Goal: Task Accomplishment & Management: Use online tool/utility

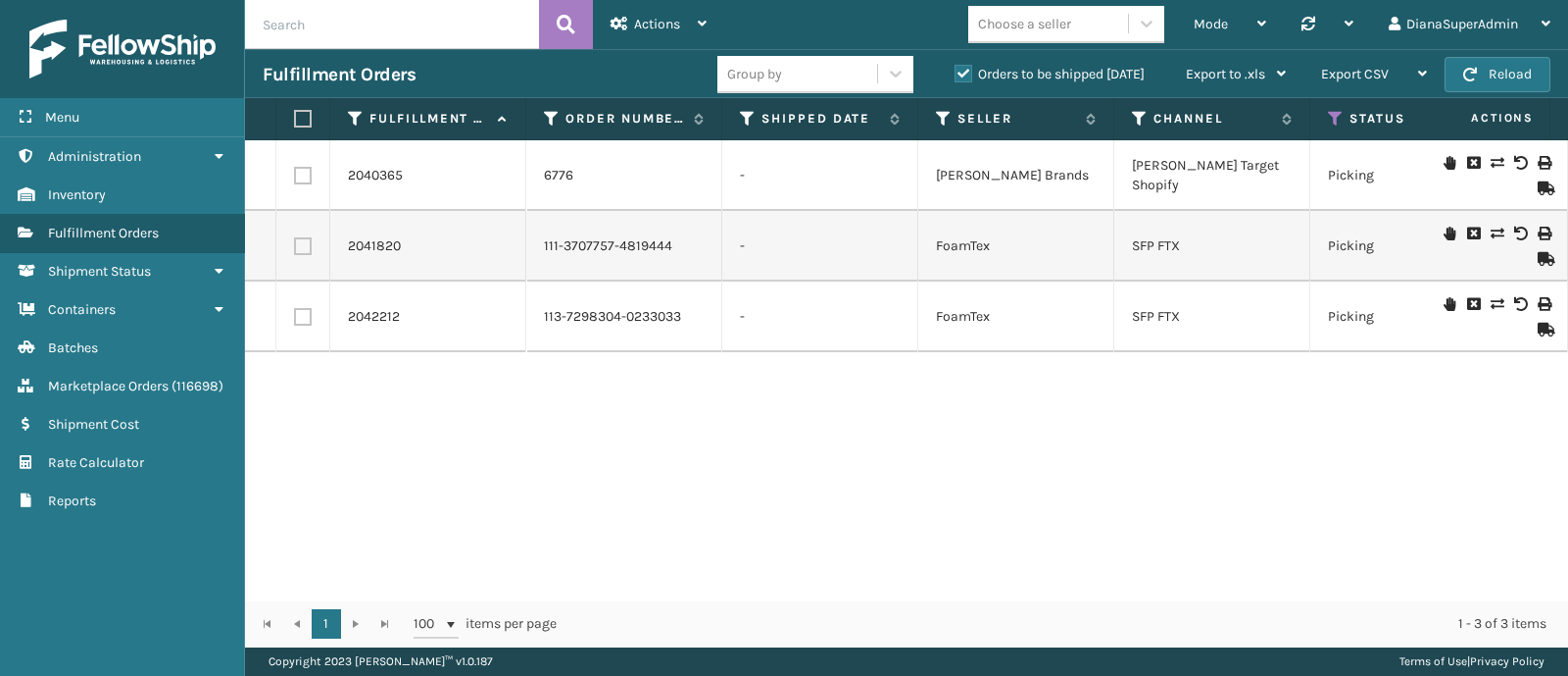
scroll to position [0, 919]
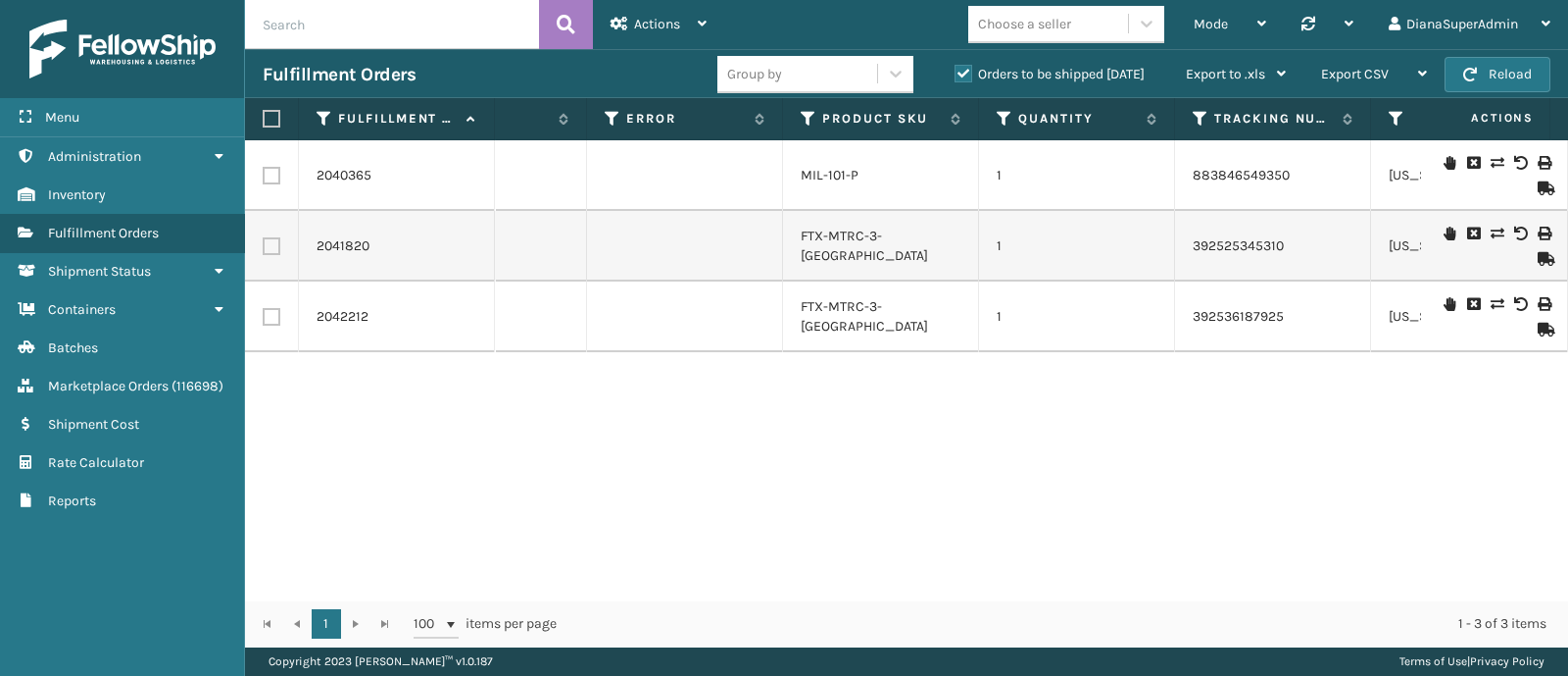
click at [962, 78] on label "Orders to be shipped [DATE]" at bounding box center [1049, 74] width 190 height 17
click at [955, 76] on input "Orders to be shipped [DATE]" at bounding box center [954, 69] width 1 height 13
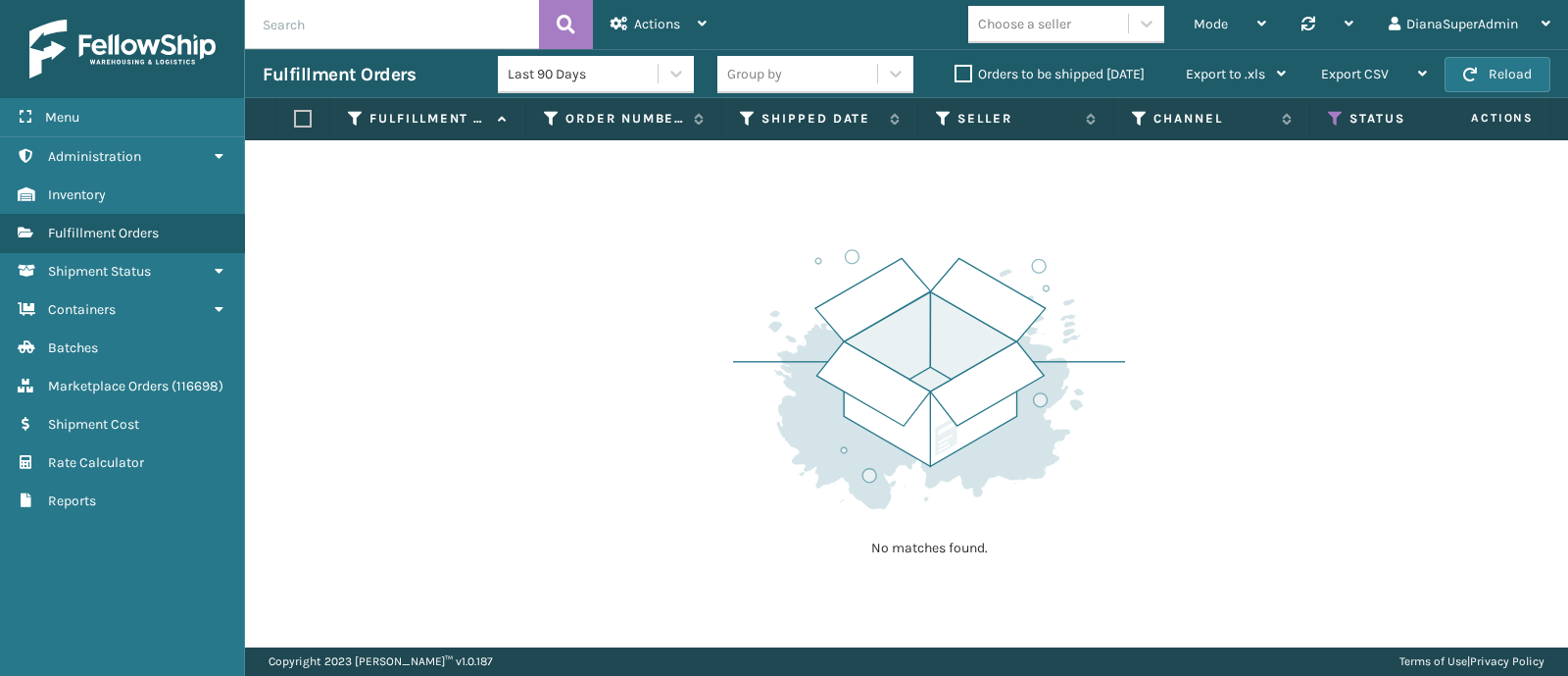
click at [962, 78] on label "Orders to be shipped [DATE]" at bounding box center [1049, 74] width 190 height 17
click at [955, 76] on input "Orders to be shipped [DATE]" at bounding box center [954, 69] width 1 height 13
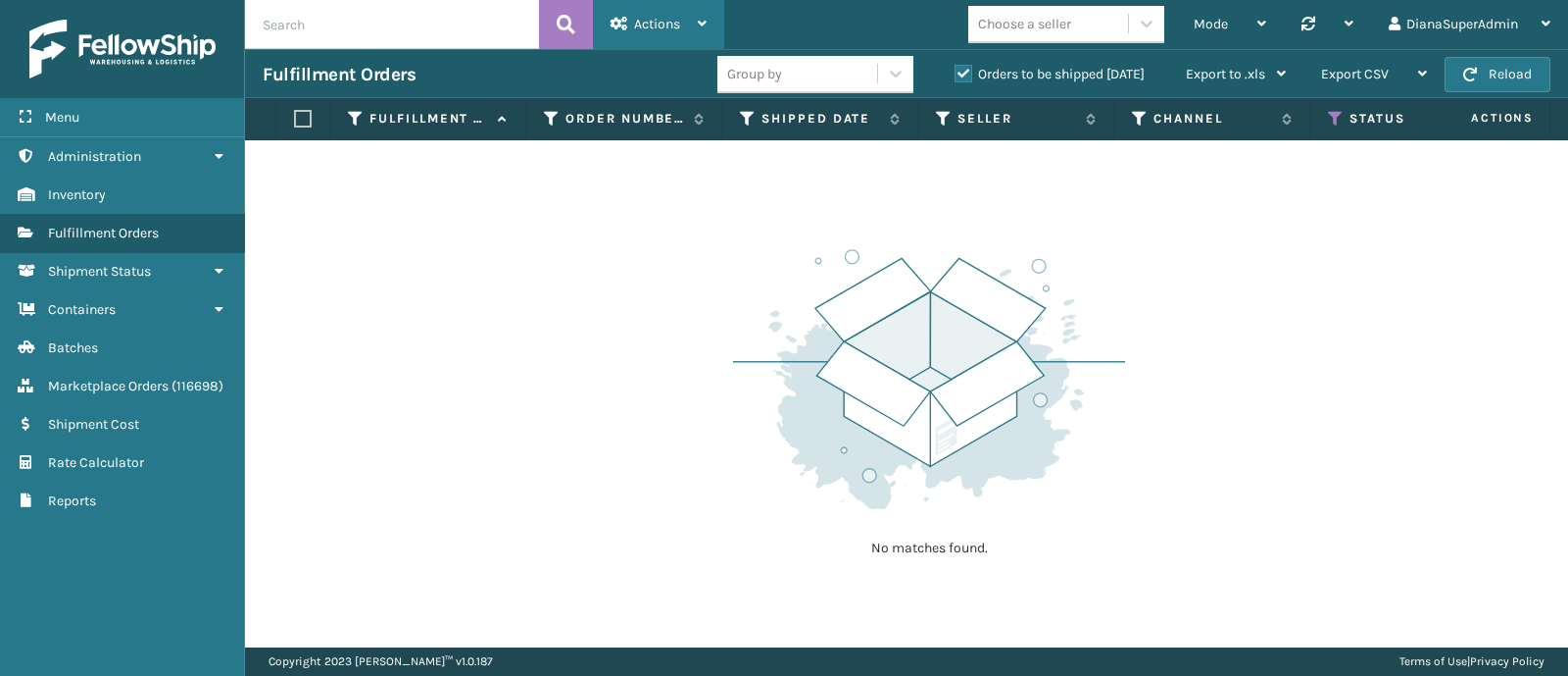
click at [700, 29] on icon at bounding box center [702, 24] width 9 height 14
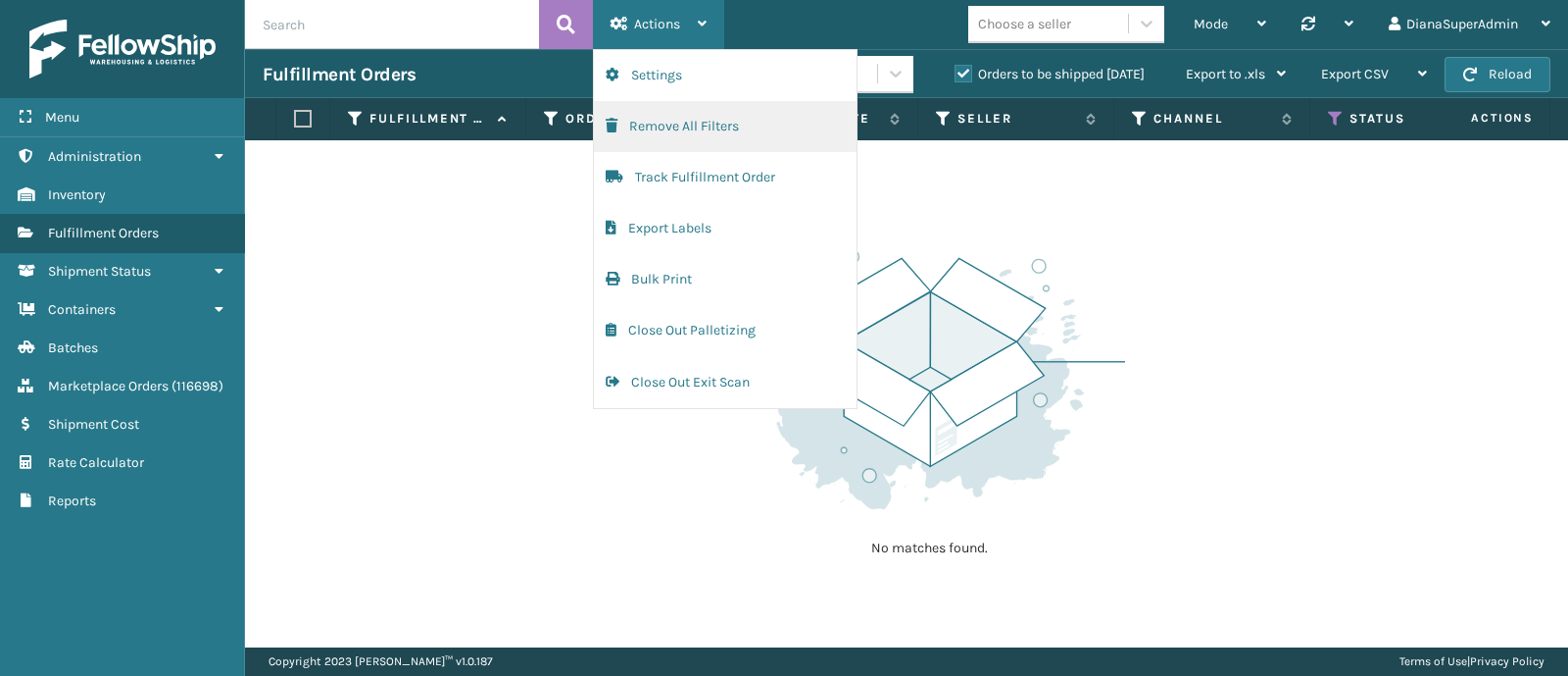
click at [748, 134] on button "Remove All Filters" at bounding box center [725, 126] width 263 height 51
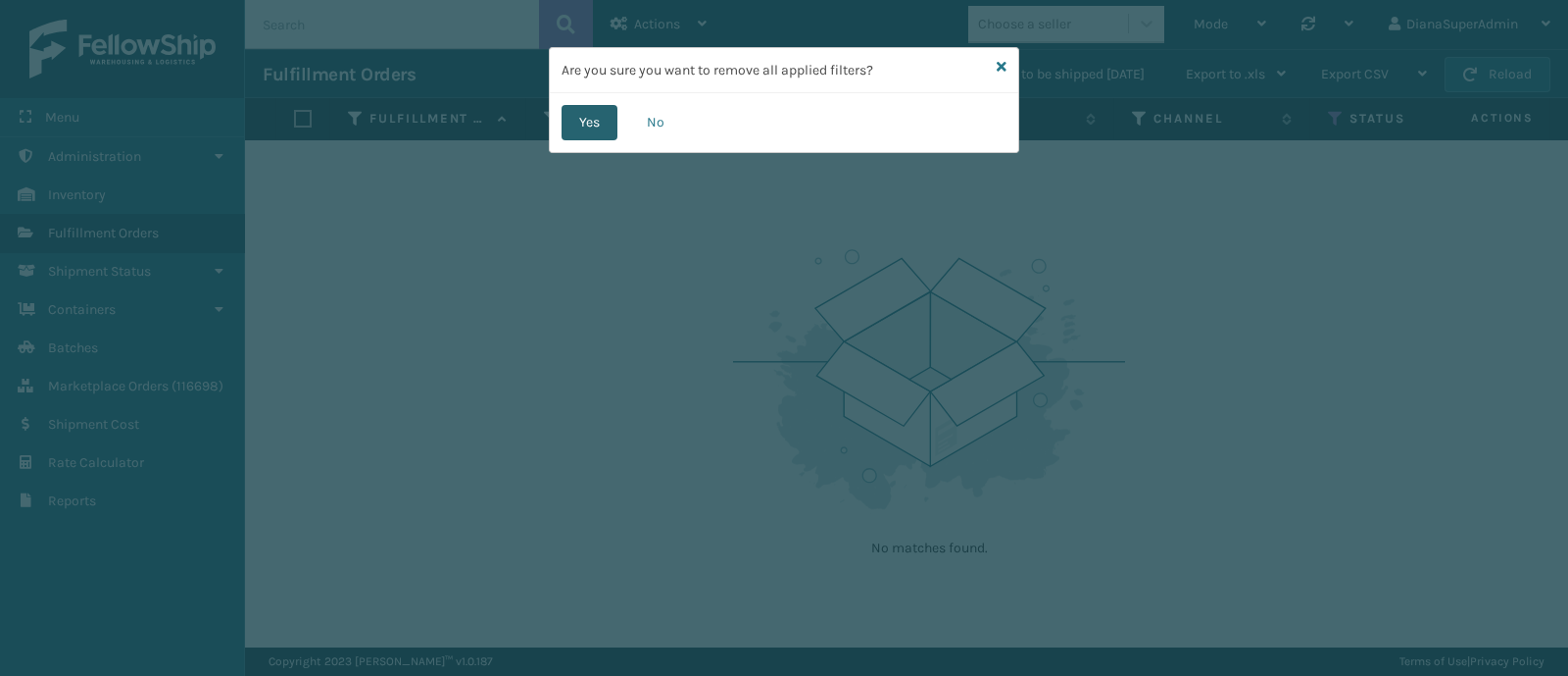
click at [588, 111] on button "Yes" at bounding box center [590, 122] width 56 height 35
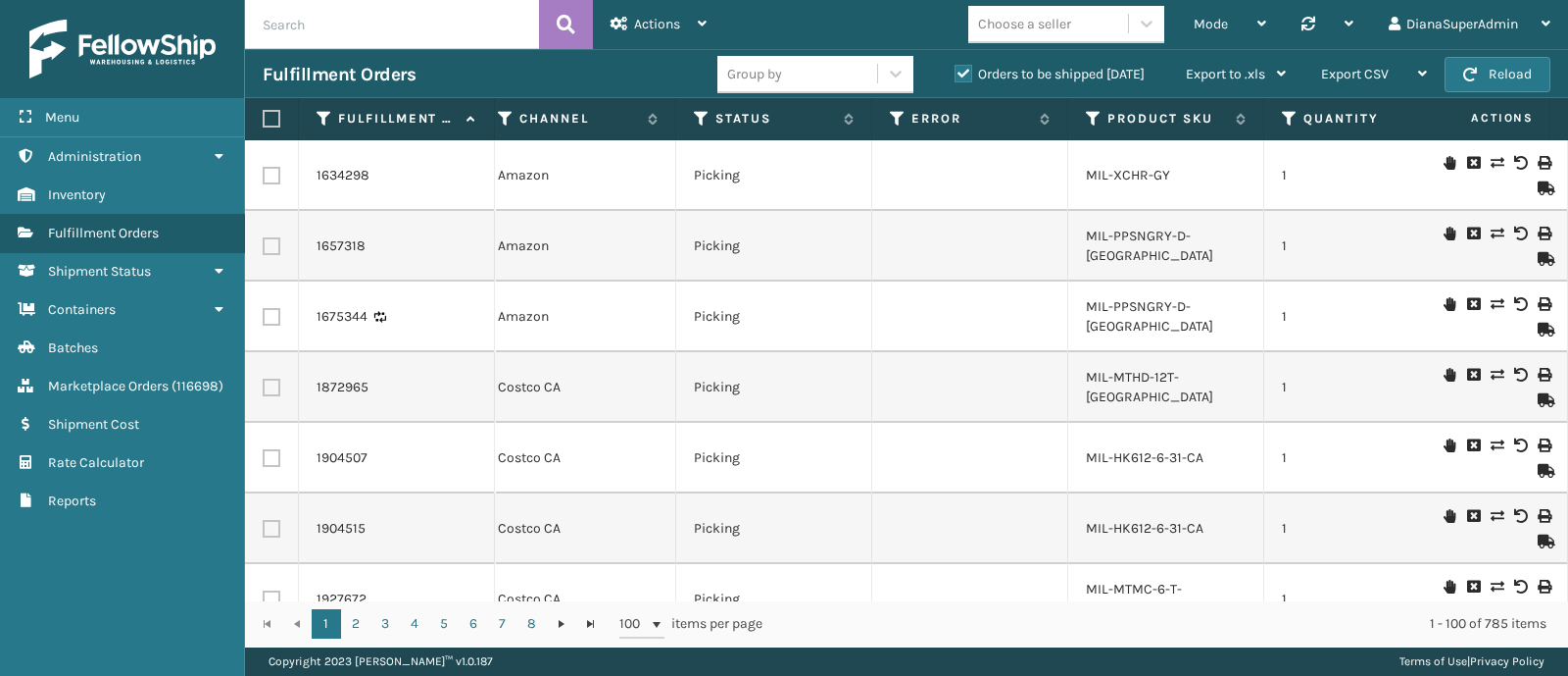
scroll to position [0, 0]
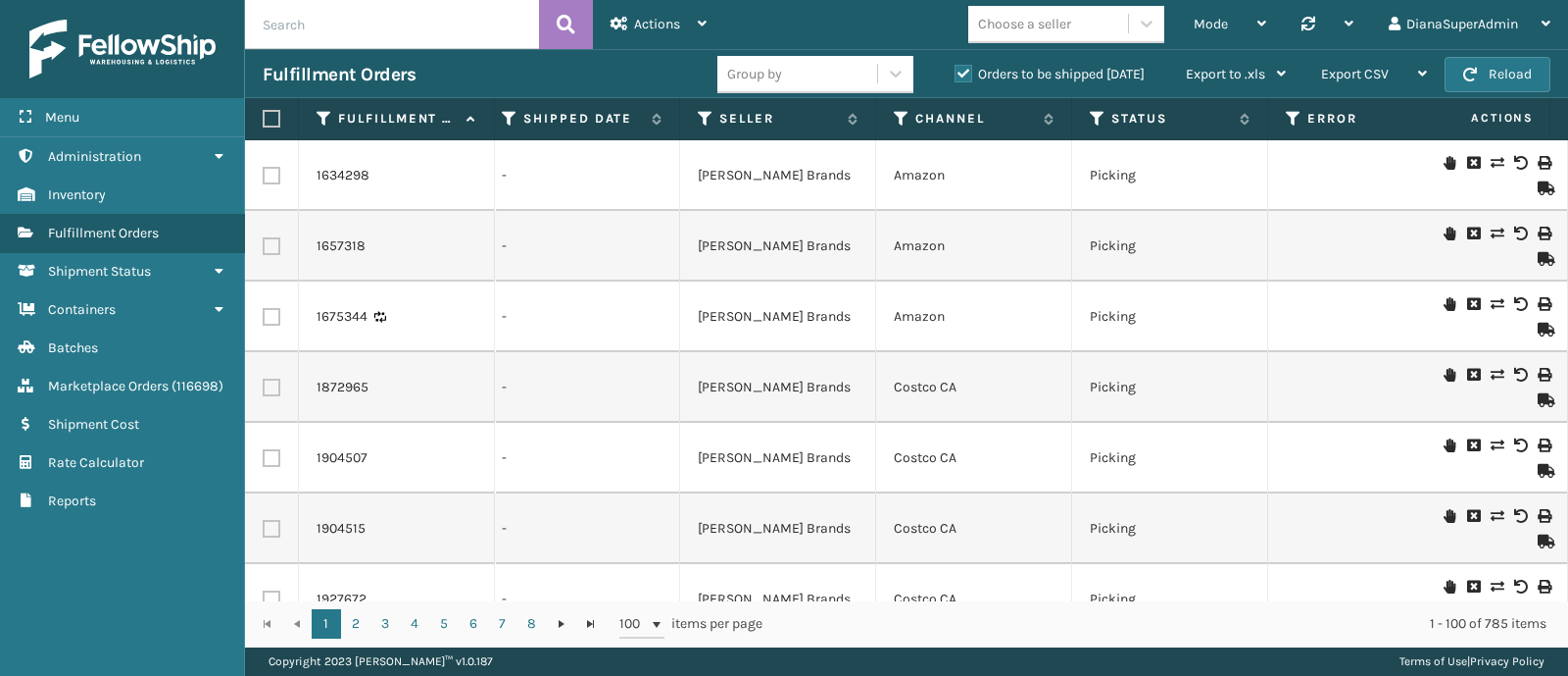
click at [1283, 119] on th "Error" at bounding box center [1366, 119] width 196 height 42
click at [1293, 123] on icon at bounding box center [1294, 119] width 16 height 18
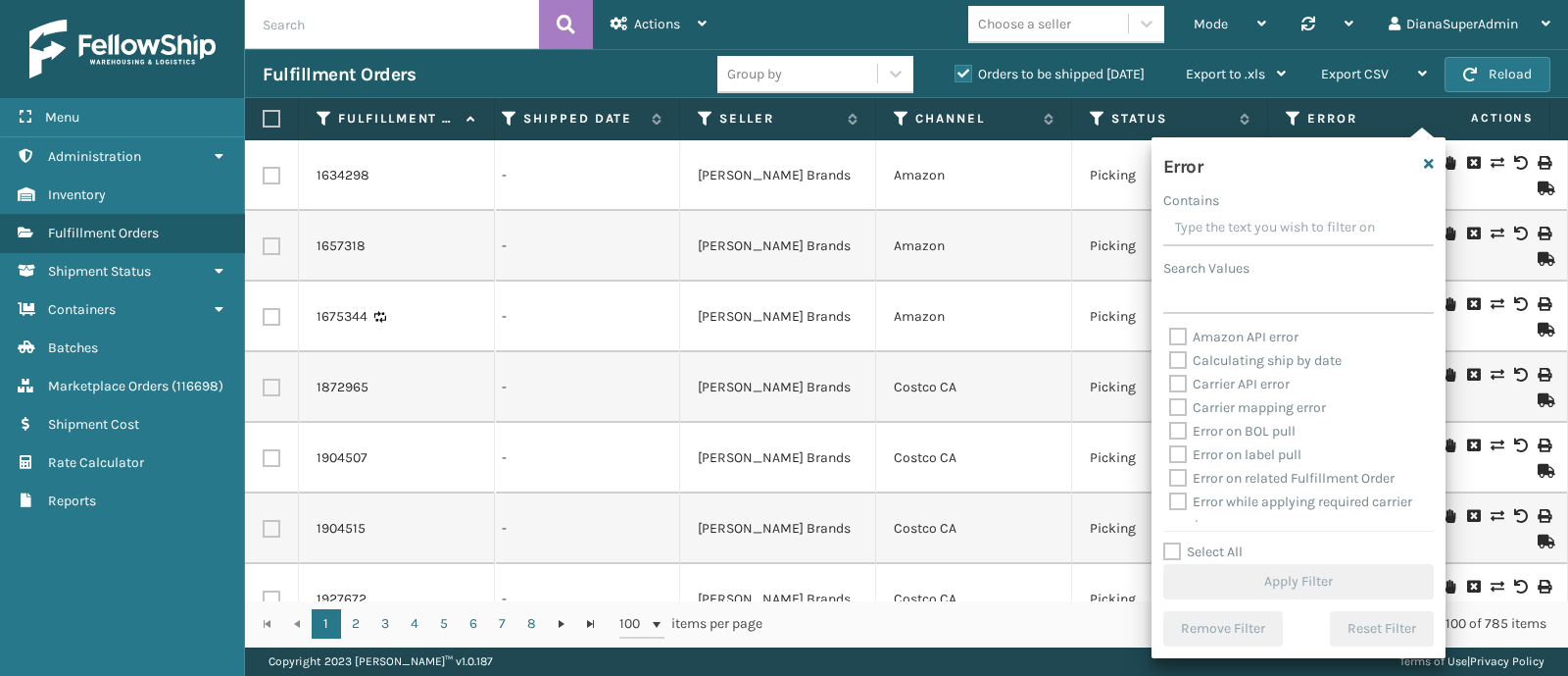
click at [1221, 552] on label "Select All" at bounding box center [1202, 551] width 79 height 17
click at [1221, 542] on input "Select All" at bounding box center [1310, 541] width 294 height 2
checkbox input "true"
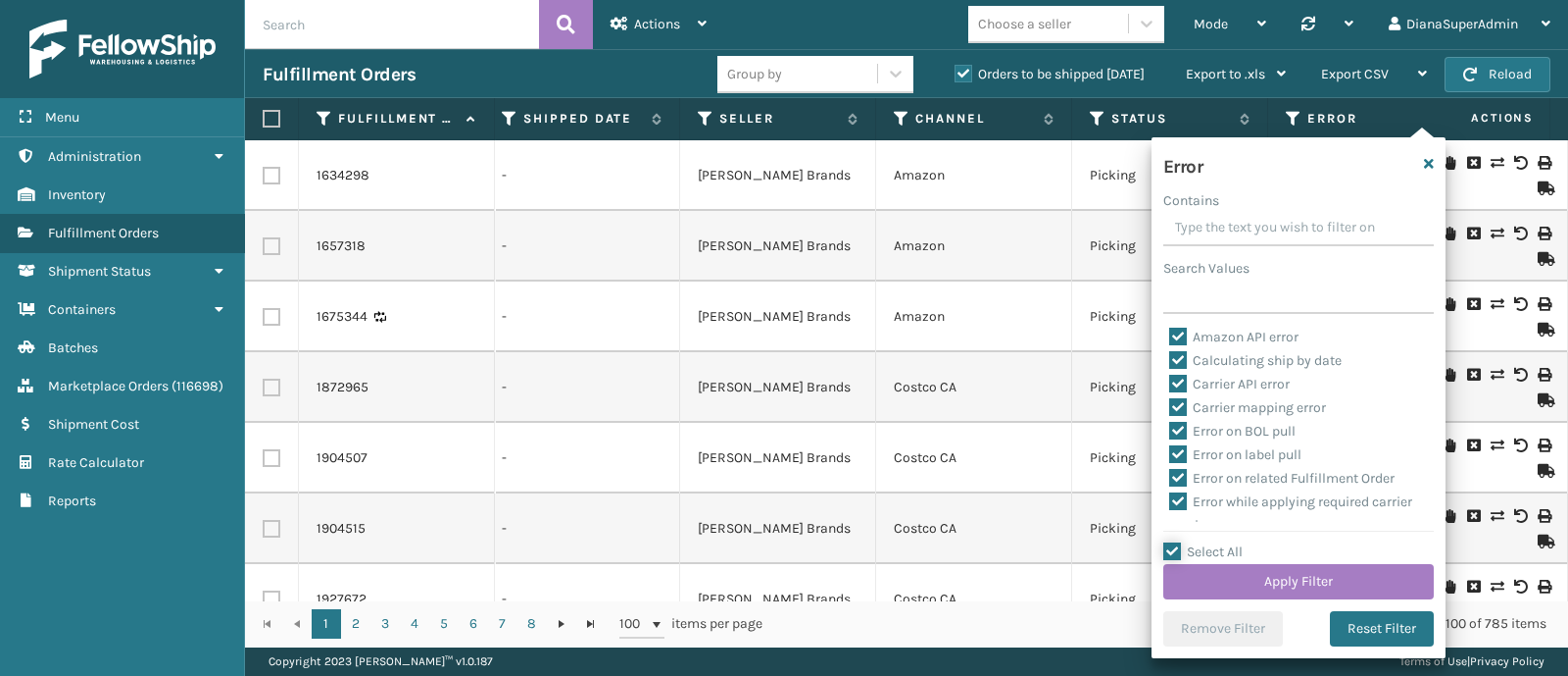
checkbox input "true"
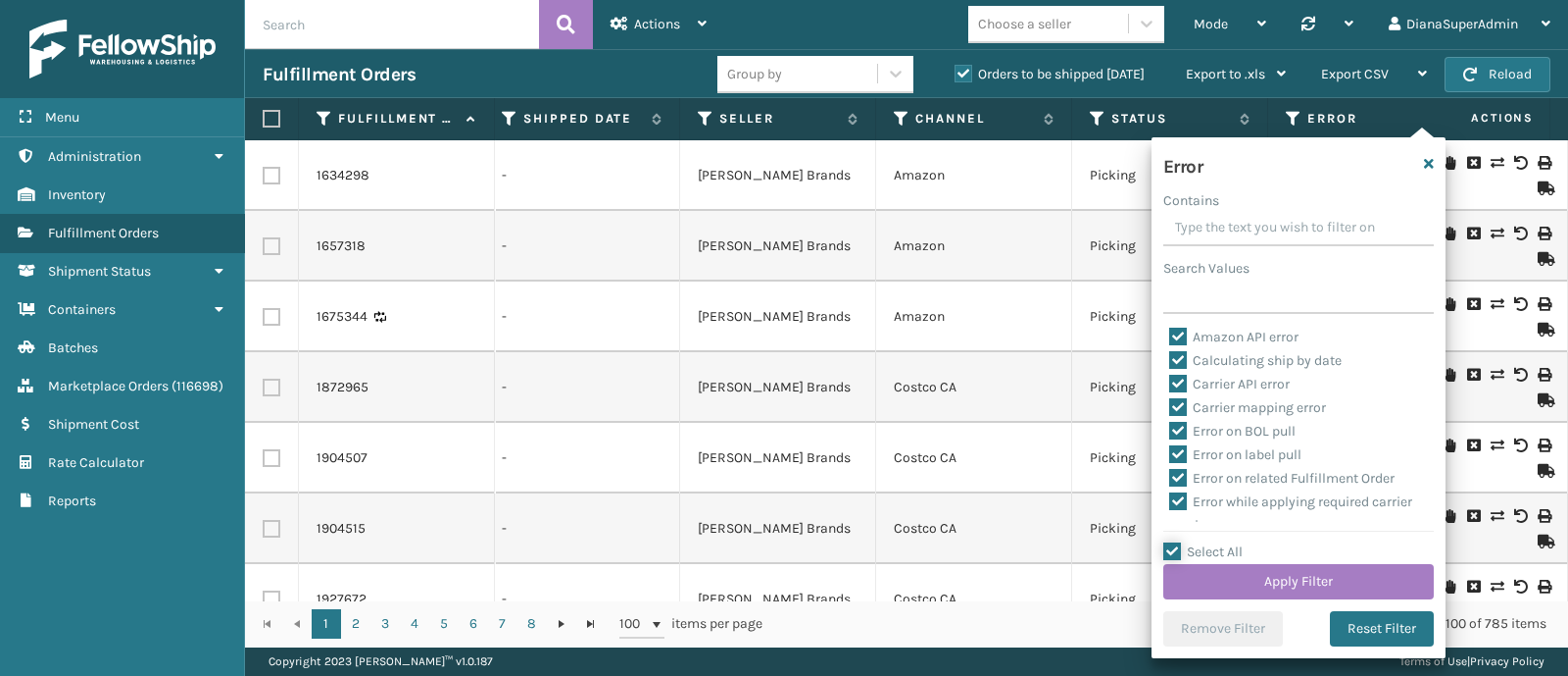
checkbox input "true"
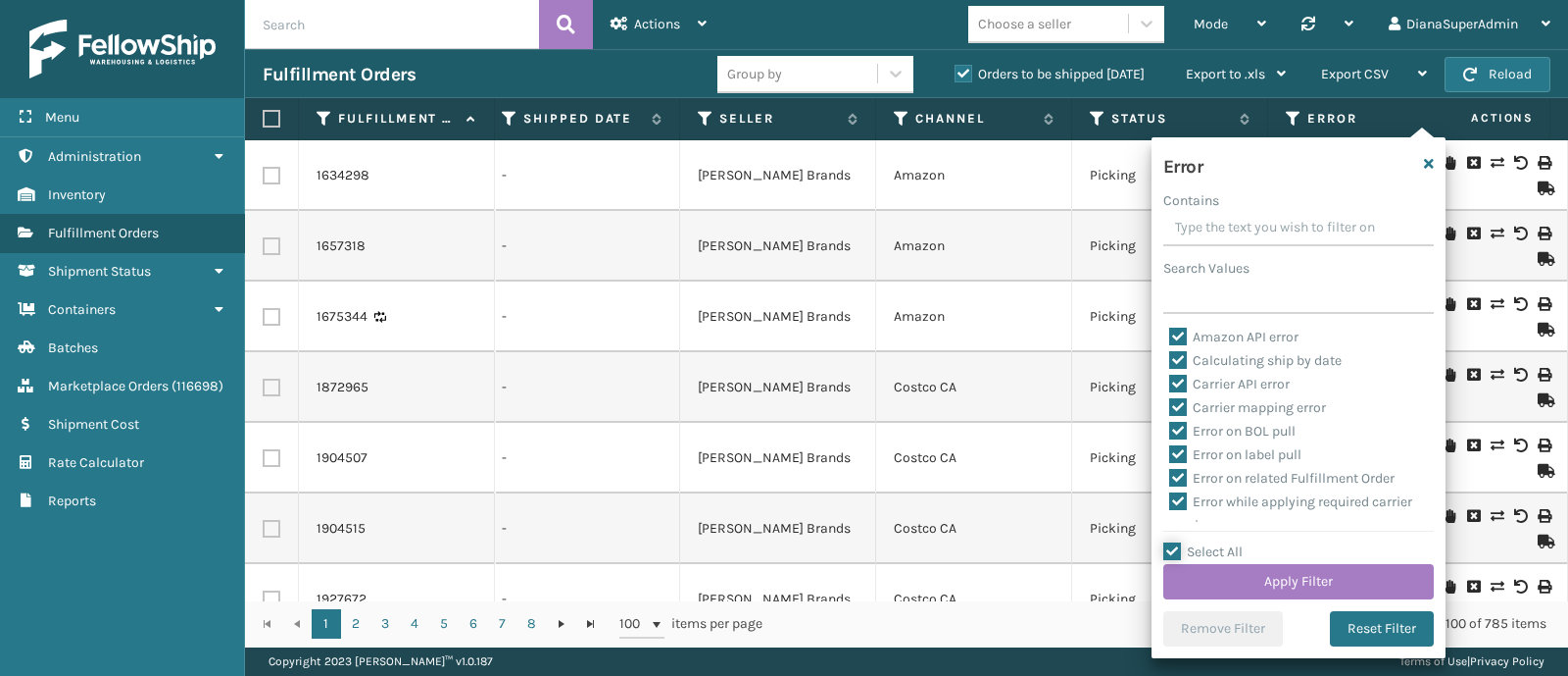
checkbox input "true"
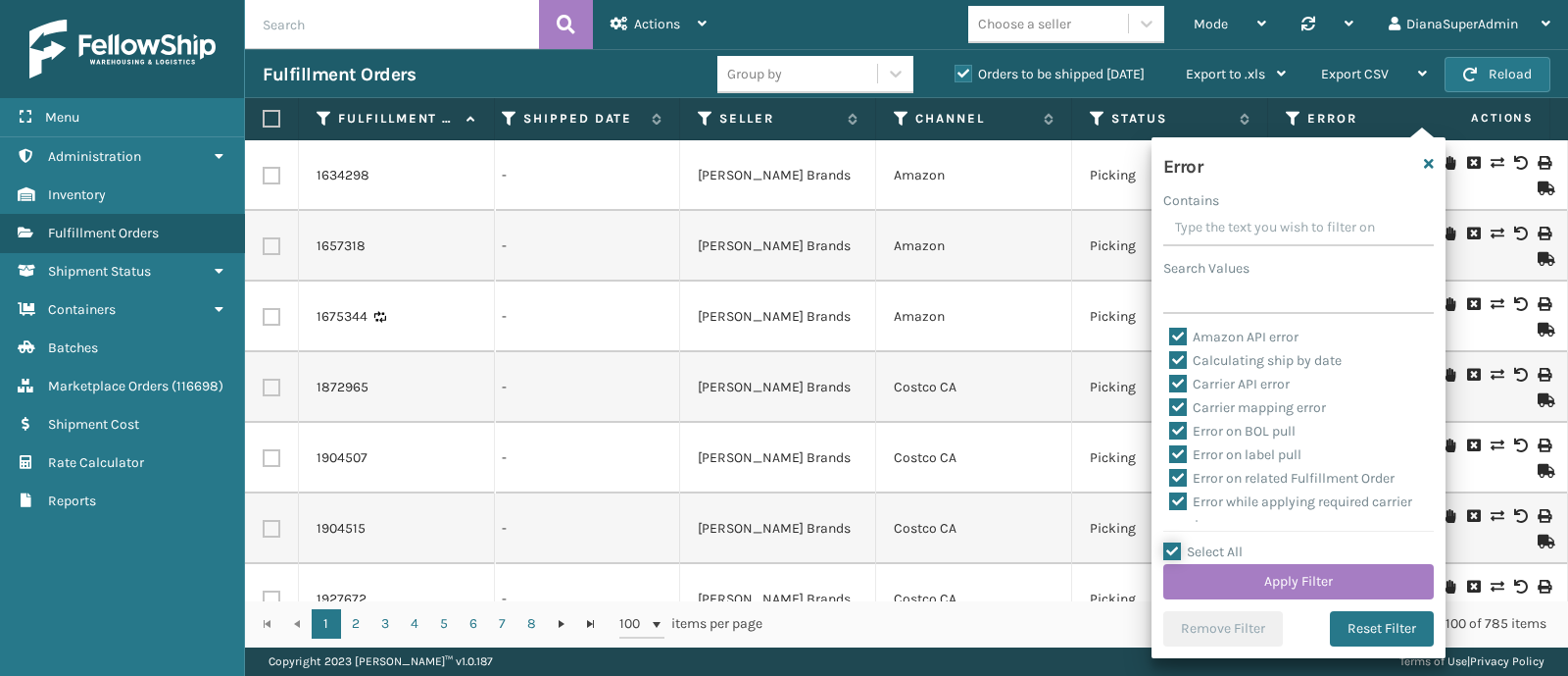
checkbox input "true"
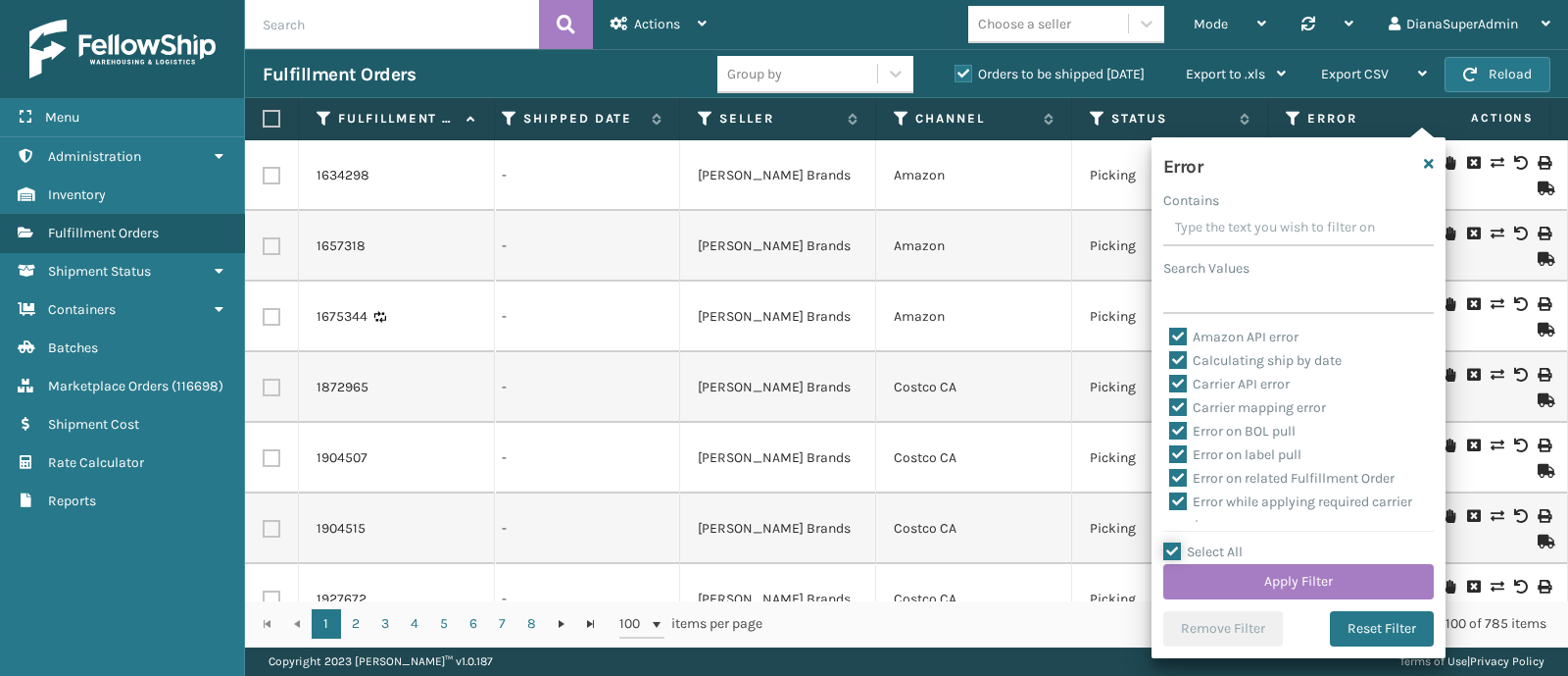
checkbox input "true"
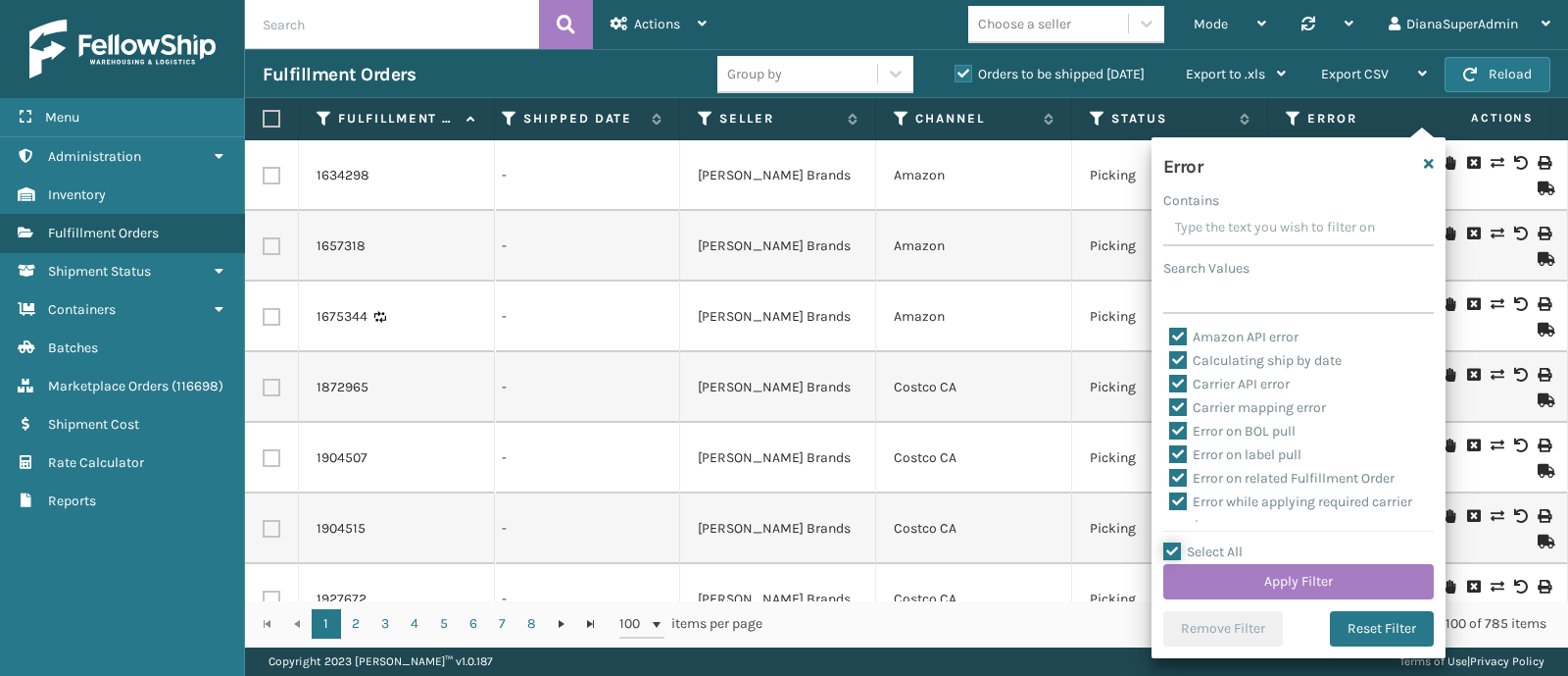
checkbox input "true"
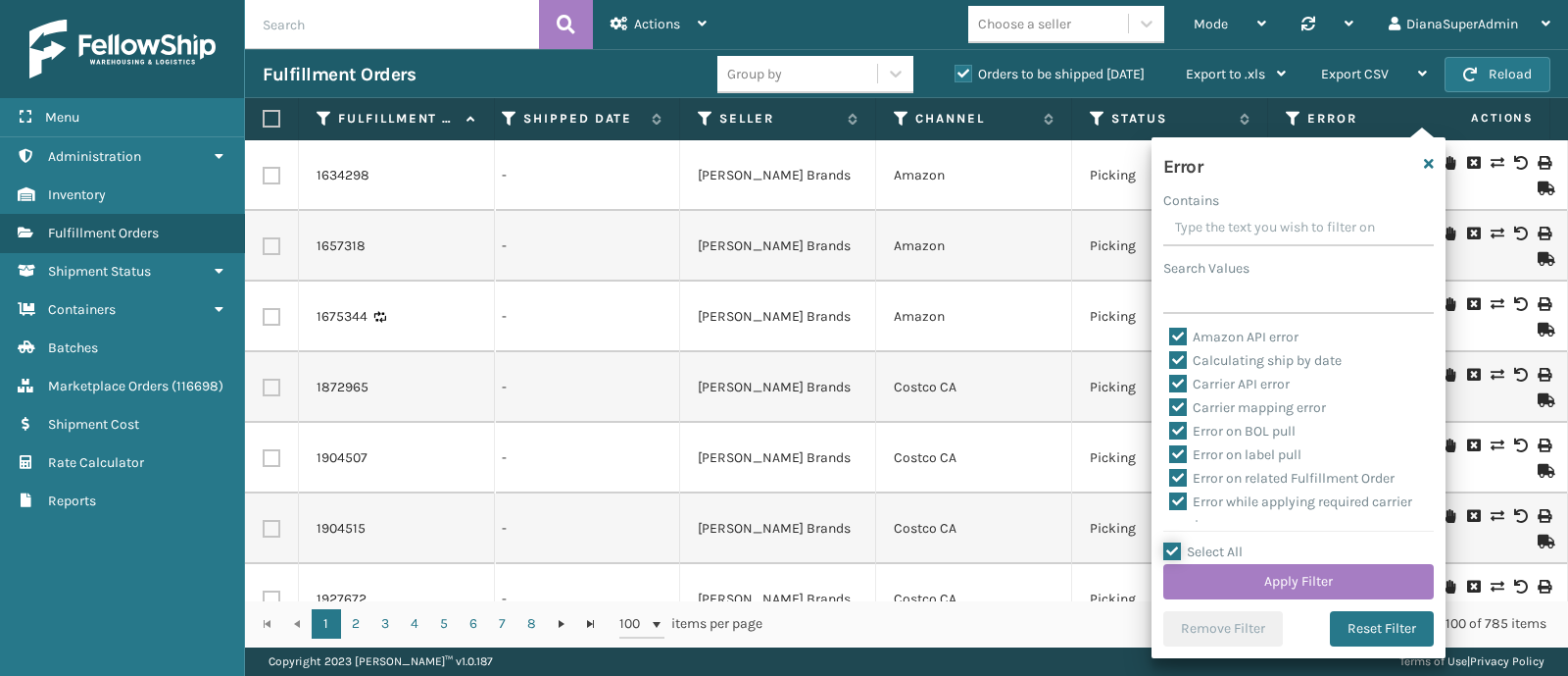
checkbox input "true"
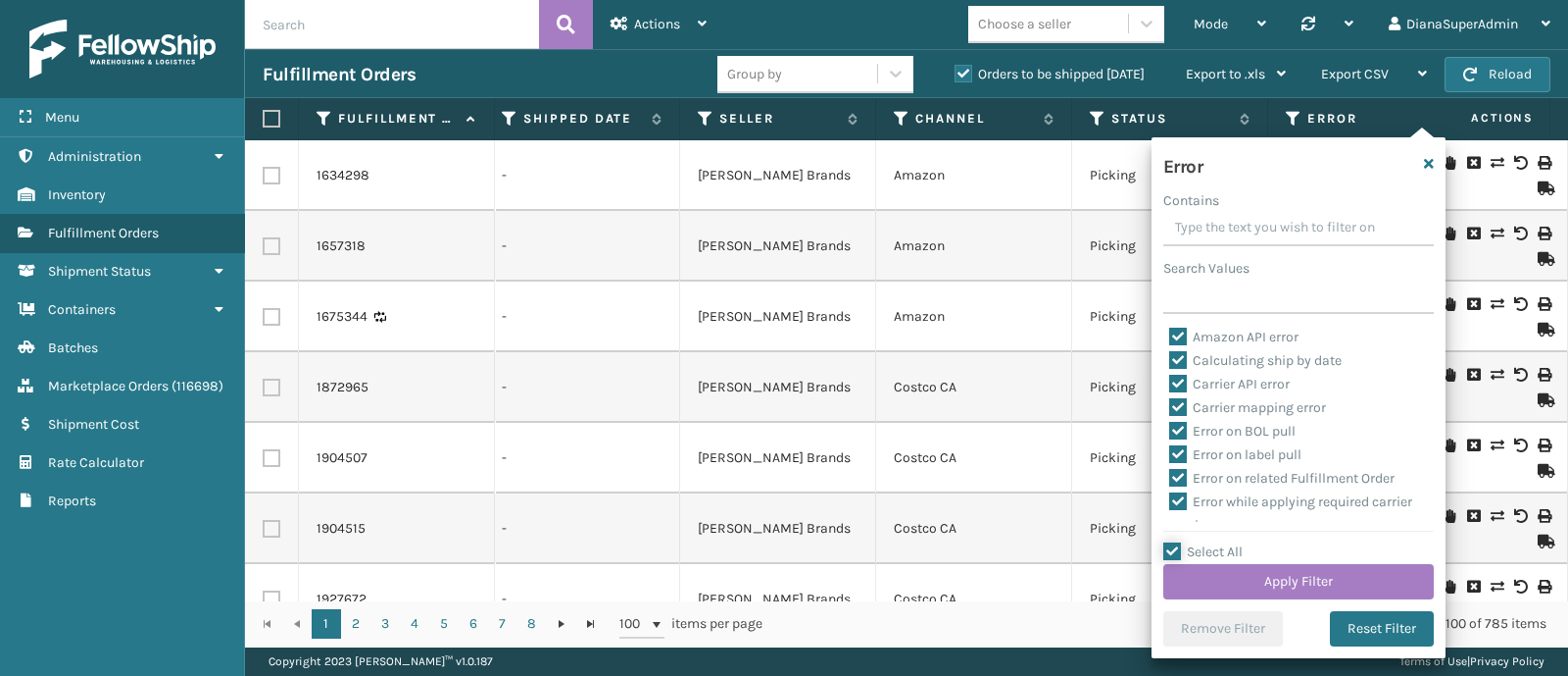
checkbox input "true"
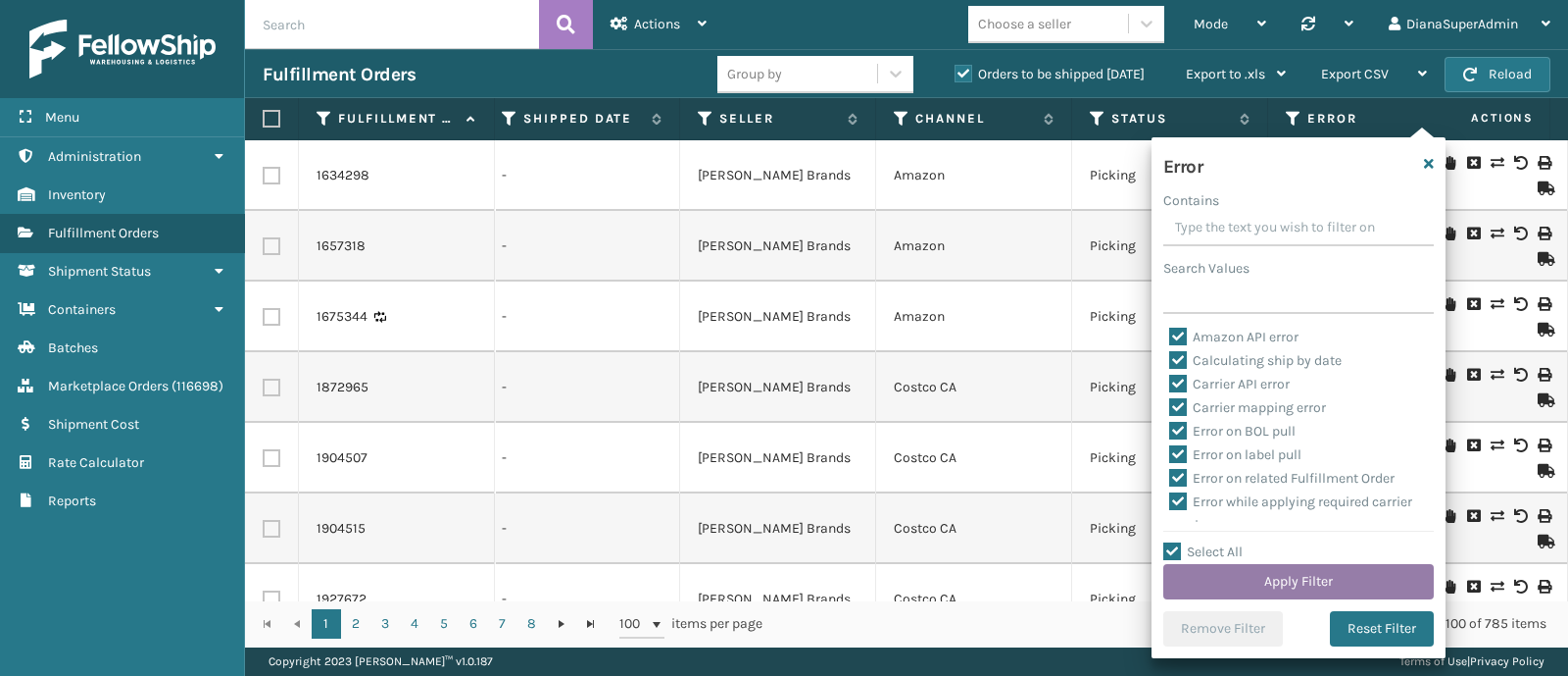
click at [1288, 578] on button "Apply Filter" at bounding box center [1298, 581] width 271 height 35
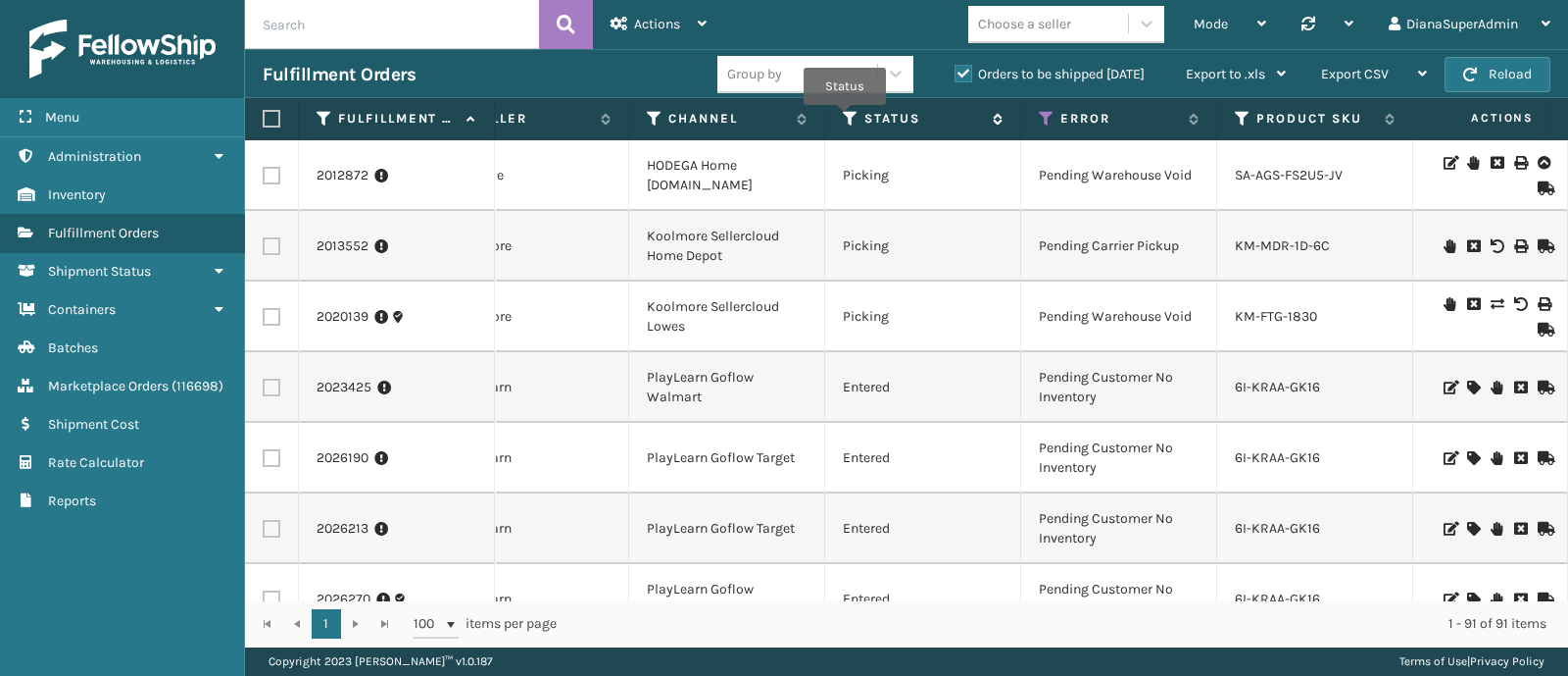
click at [845, 119] on icon at bounding box center [850, 119] width 16 height 18
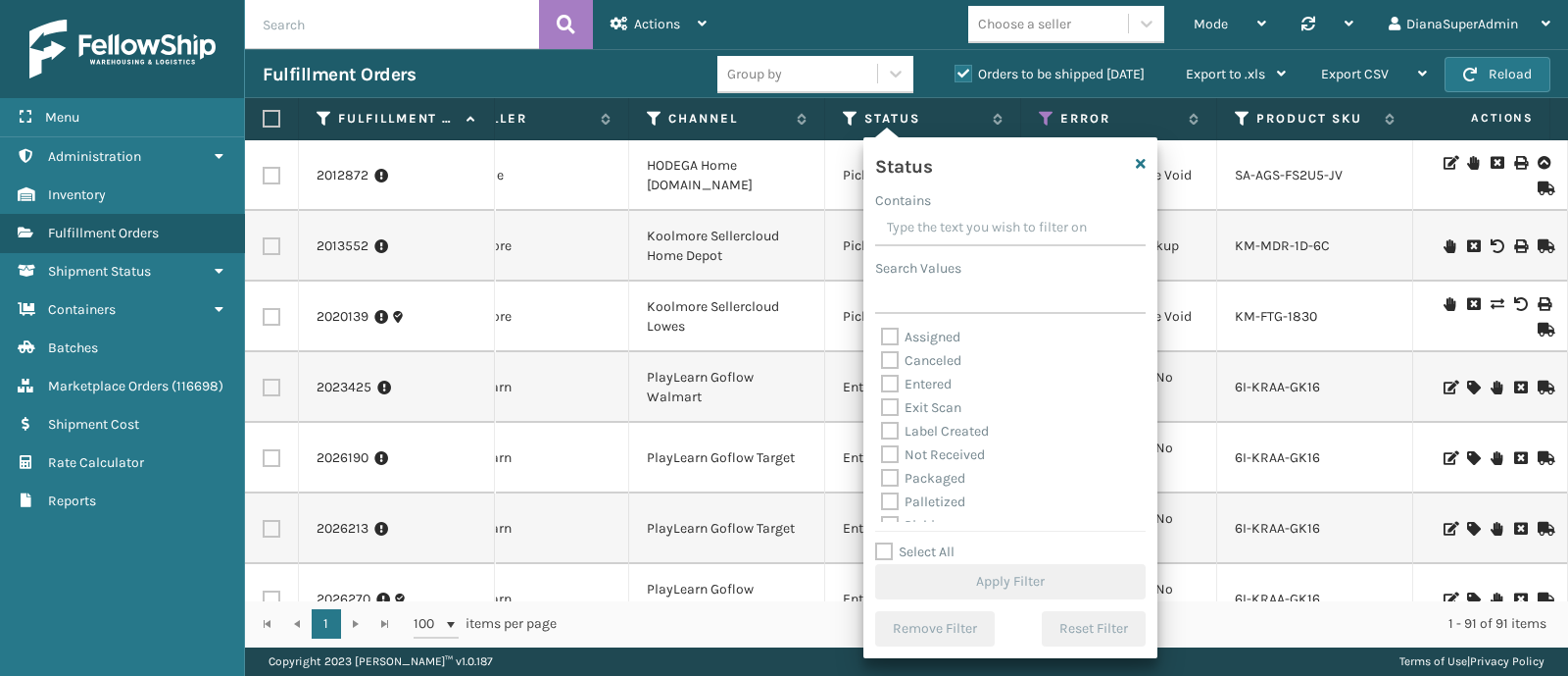
click at [928, 329] on label "Assigned" at bounding box center [920, 337] width 79 height 17
click at [882, 329] on input "Assigned" at bounding box center [881, 332] width 1 height 13
checkbox input "true"
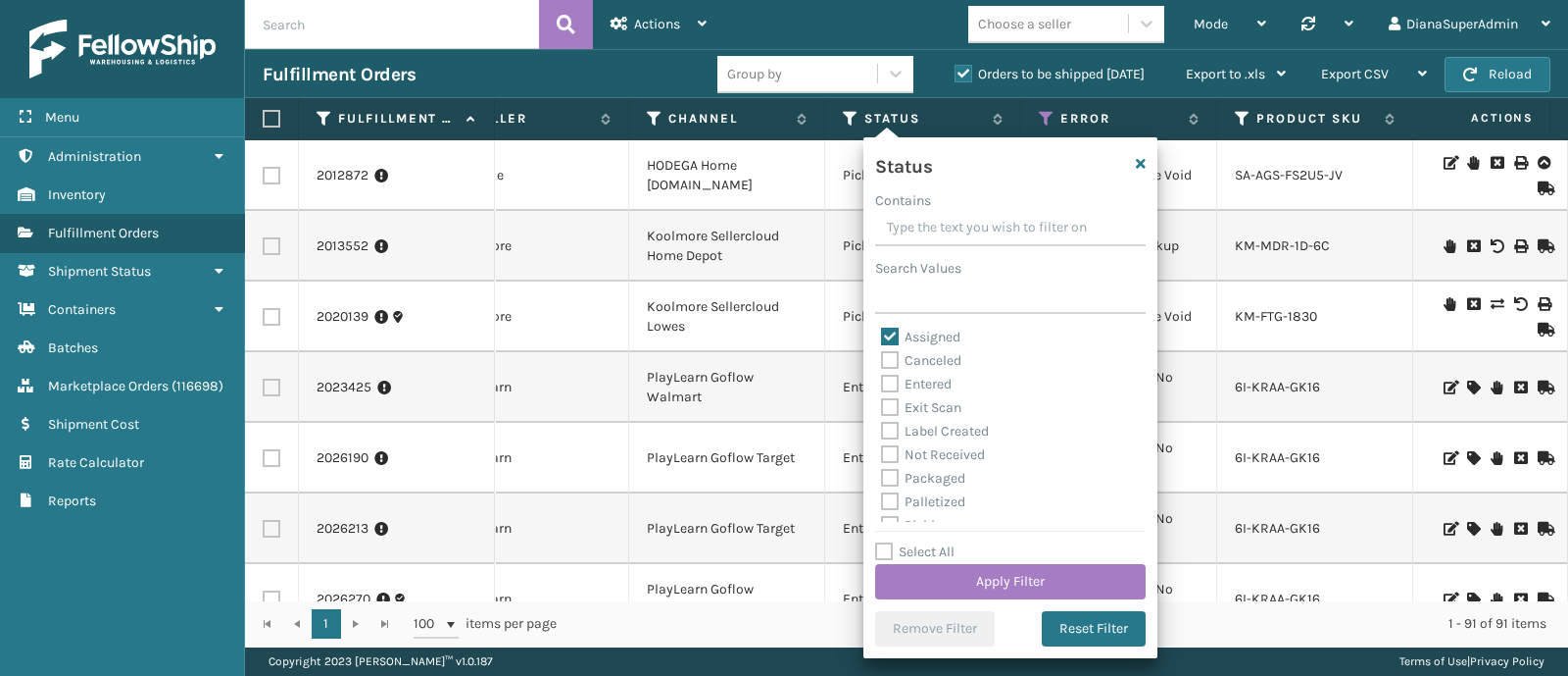
click at [954, 426] on label "Label Created" at bounding box center [935, 431] width 108 height 17
click at [882, 426] on input "Label Created" at bounding box center [881, 426] width 1 height 13
checkbox input "true"
click at [938, 333] on label "Assigned" at bounding box center [920, 337] width 79 height 17
click at [882, 333] on input "Assigned" at bounding box center [881, 332] width 1 height 13
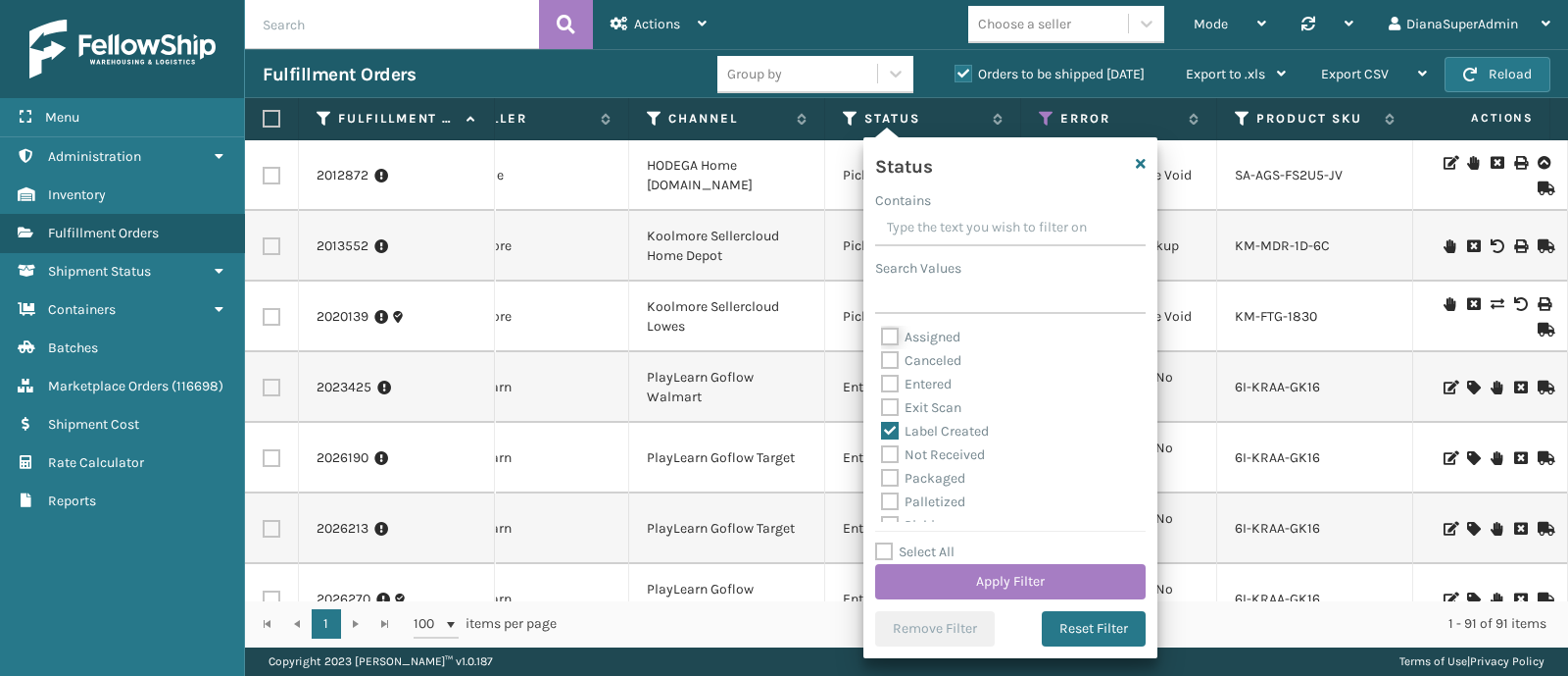
checkbox input "false"
click at [940, 434] on label "Label Created" at bounding box center [935, 431] width 108 height 17
click at [882, 433] on input "Label Created" at bounding box center [881, 426] width 1 height 13
checkbox input "false"
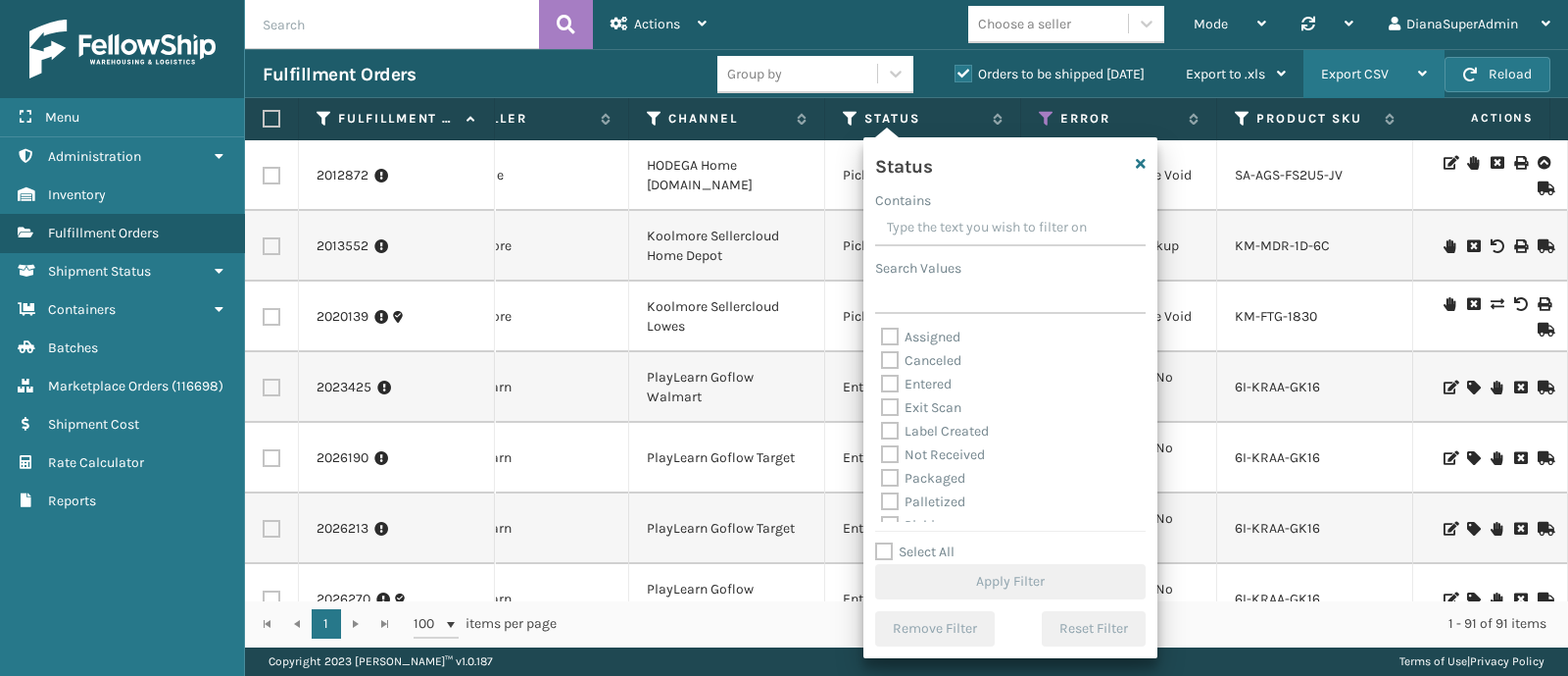
click at [1387, 84] on div "Export CSV" at bounding box center [1374, 74] width 106 height 49
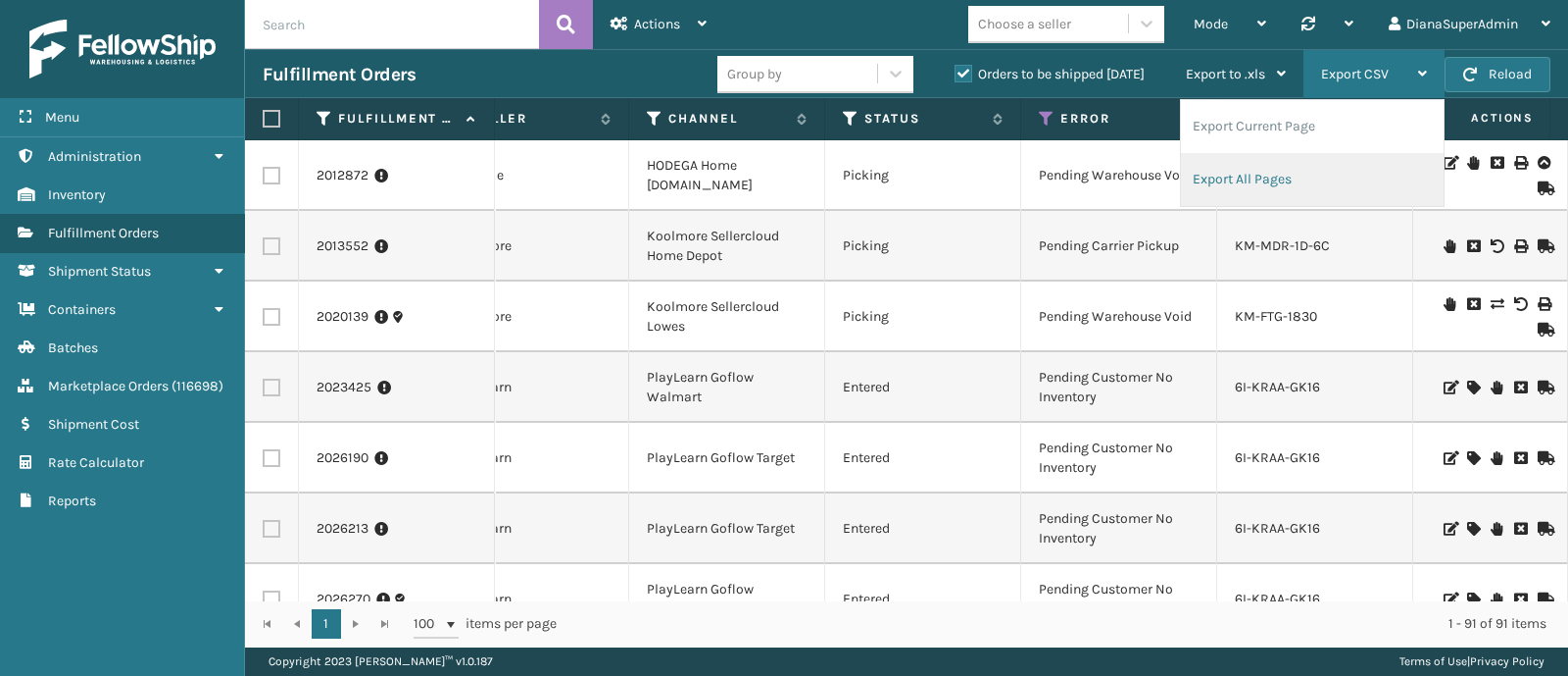
click at [1314, 191] on li "Export All Pages" at bounding box center [1312, 179] width 263 height 53
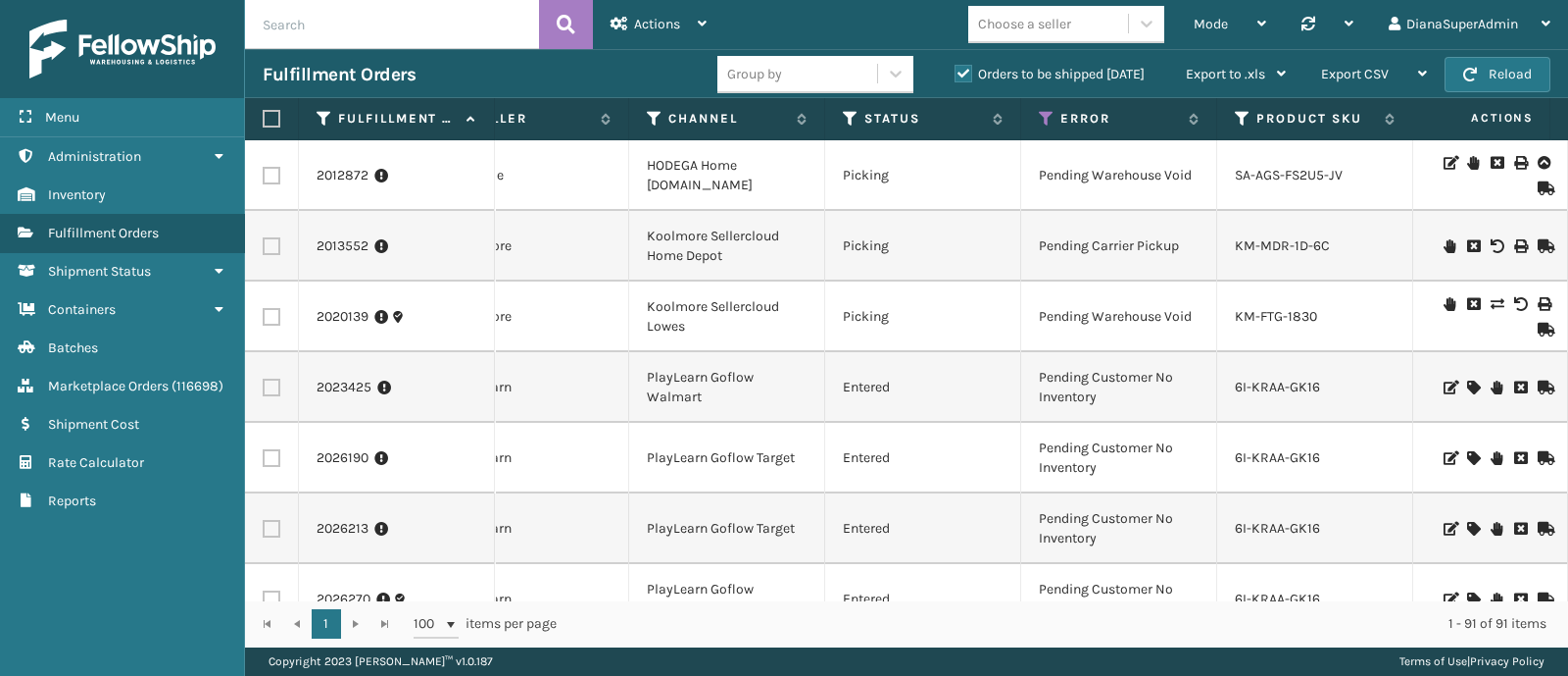
click at [966, 71] on label "Orders to be shipped [DATE]" at bounding box center [1049, 74] width 190 height 17
click at [955, 71] on input "Orders to be shipped [DATE]" at bounding box center [954, 69] width 1 height 13
